Goal: Check status: Check status

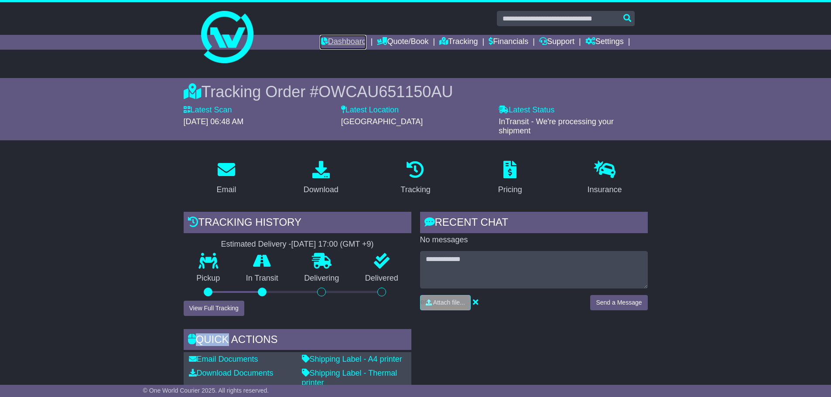
drag, startPoint x: 330, startPoint y: 41, endPoint x: 334, endPoint y: 47, distance: 6.5
click at [330, 41] on link "Dashboard" at bounding box center [343, 42] width 47 height 15
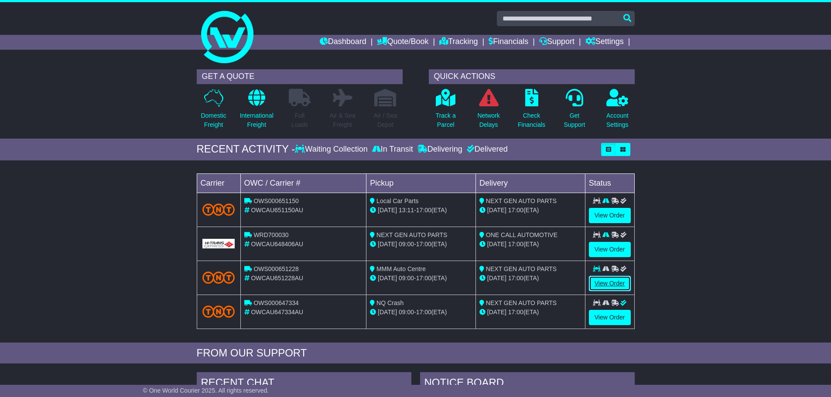
click at [609, 281] on link "View Order" at bounding box center [610, 283] width 42 height 15
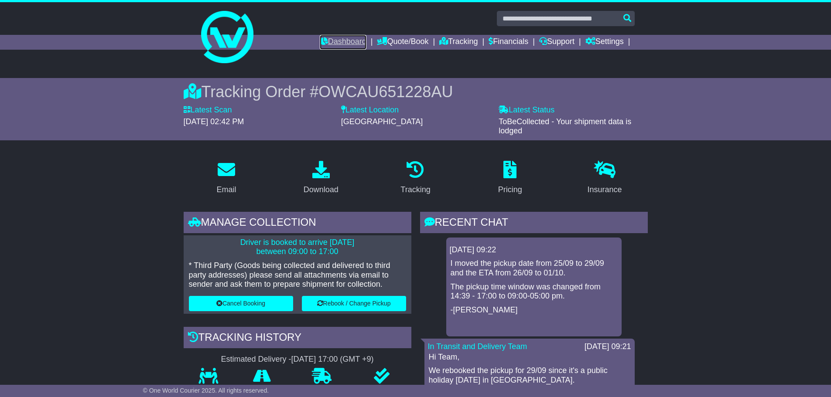
click at [344, 44] on link "Dashboard" at bounding box center [343, 42] width 47 height 15
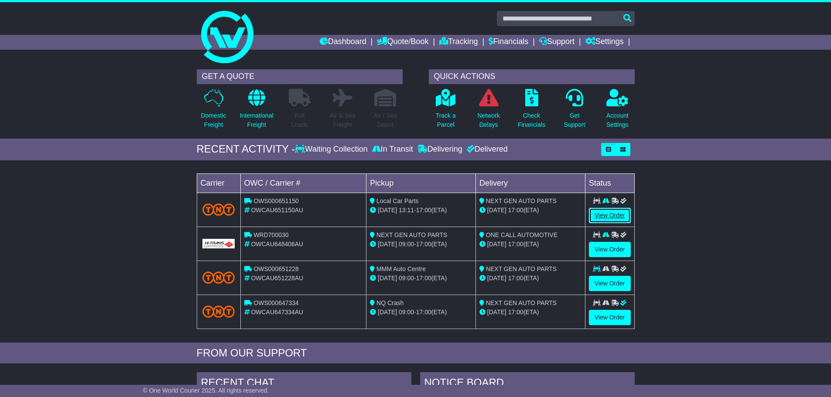
click at [601, 216] on link "View Order" at bounding box center [610, 215] width 42 height 15
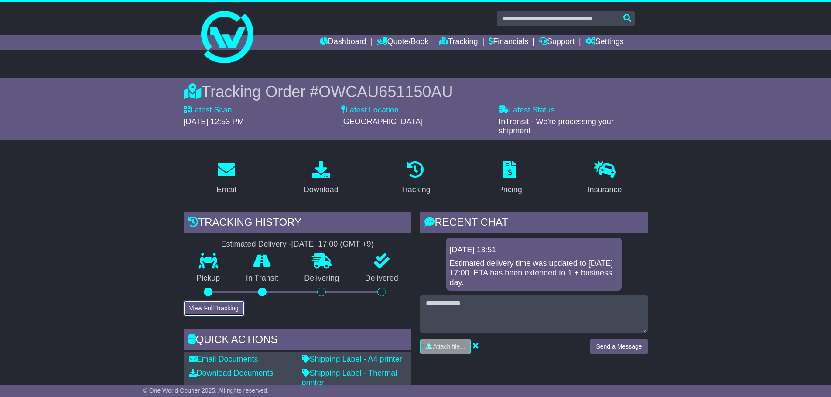
click at [229, 311] on button "View Full Tracking" at bounding box center [214, 308] width 61 height 15
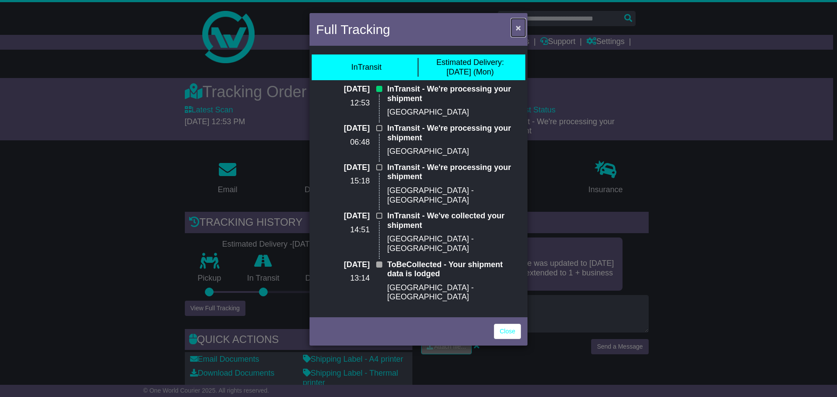
click at [520, 28] on span "×" at bounding box center [518, 28] width 5 height 10
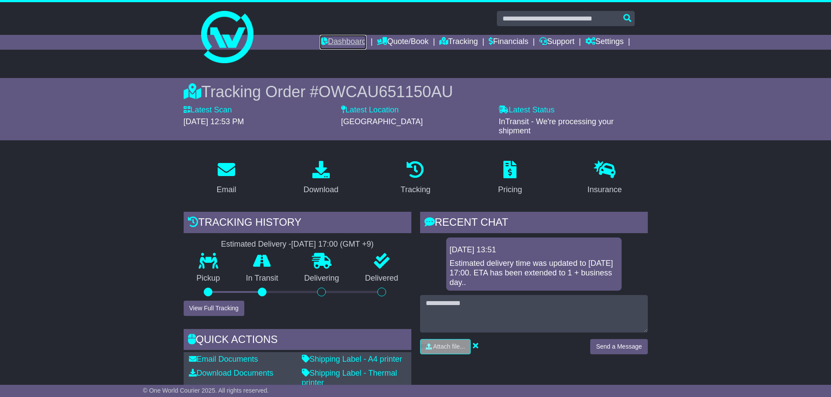
click at [331, 43] on link "Dashboard" at bounding box center [343, 42] width 47 height 15
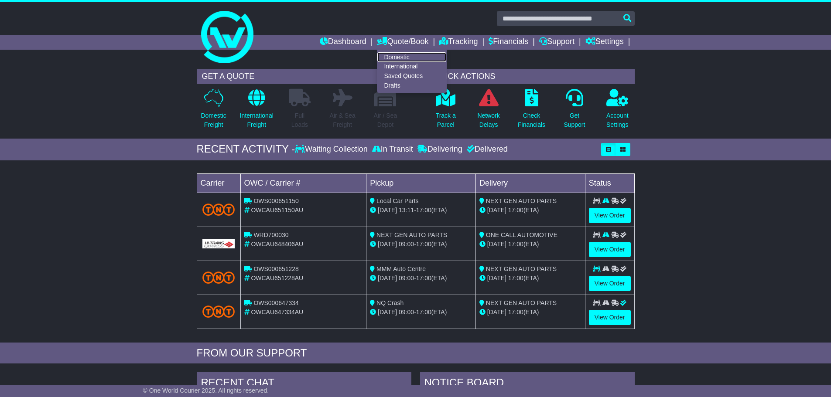
click at [396, 56] on link "Domestic" at bounding box center [411, 57] width 69 height 10
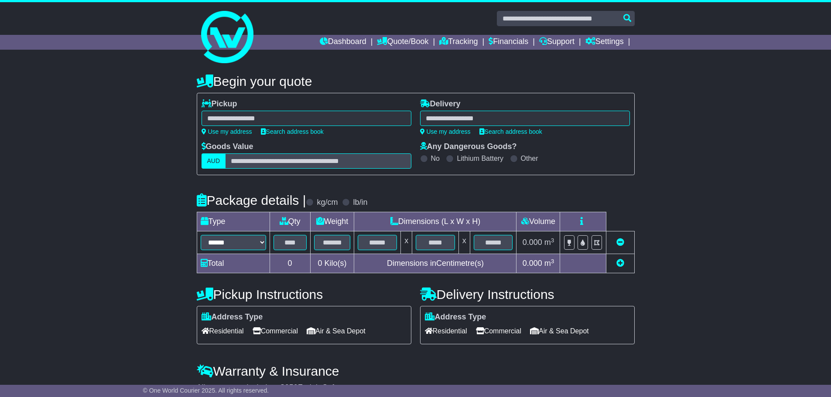
click at [234, 117] on div at bounding box center [306, 118] width 210 height 15
